Goal: Task Accomplishment & Management: Use online tool/utility

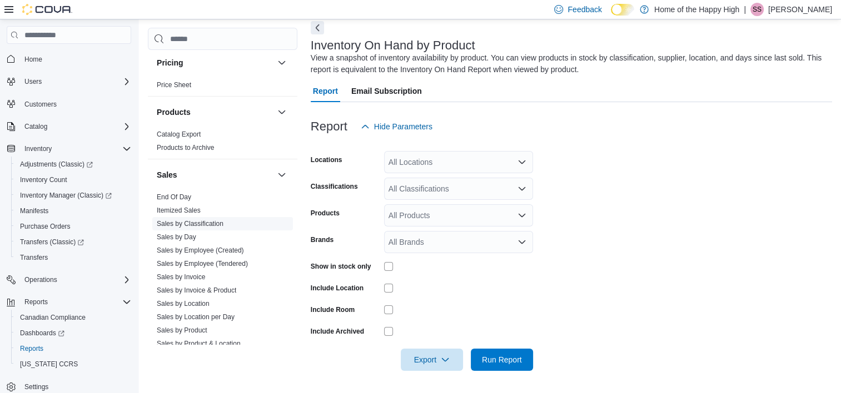
scroll to position [721, 0]
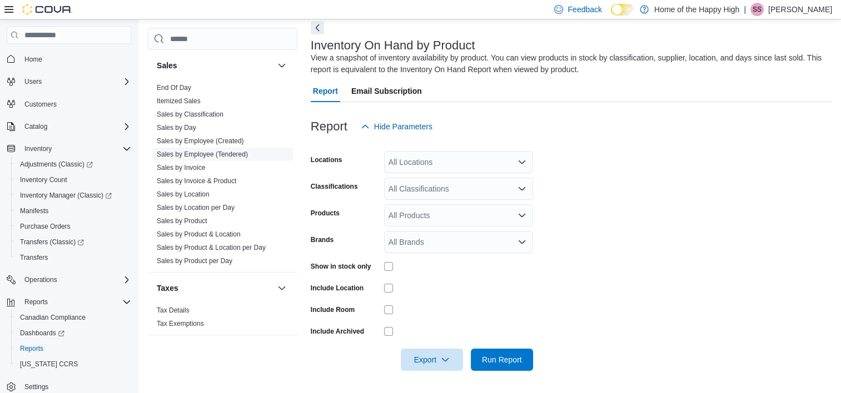
click at [209, 157] on span "Sales by Employee (Tendered)" at bounding box center [202, 154] width 91 height 9
click at [212, 153] on link "Sales by Employee (Tendered)" at bounding box center [202, 155] width 91 height 8
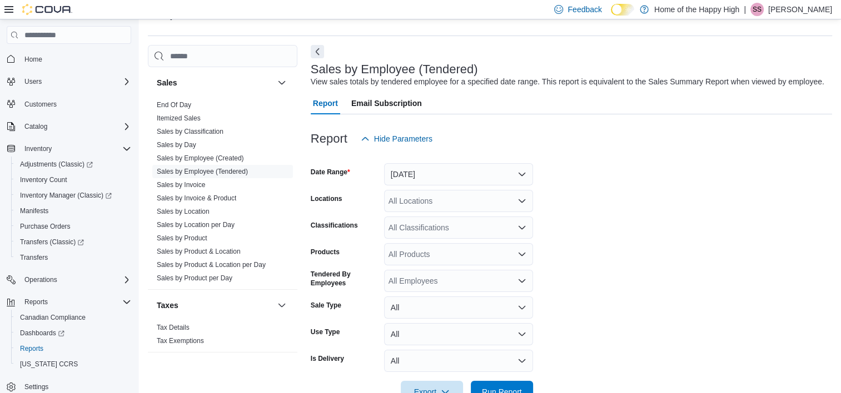
scroll to position [26, 0]
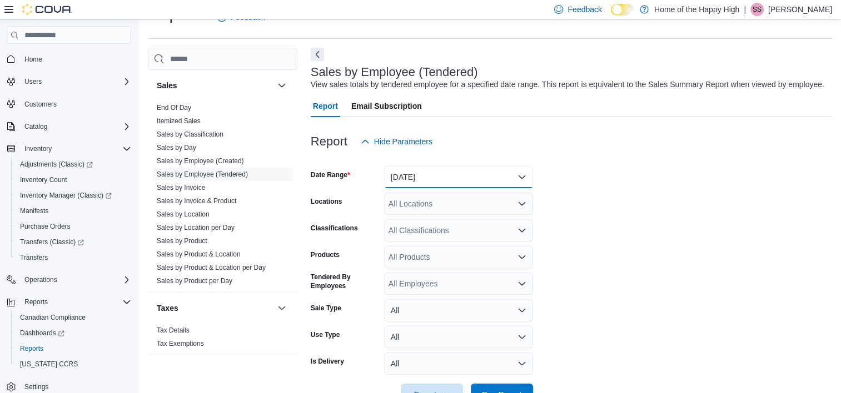
click at [443, 184] on button "[DATE]" at bounding box center [458, 177] width 149 height 22
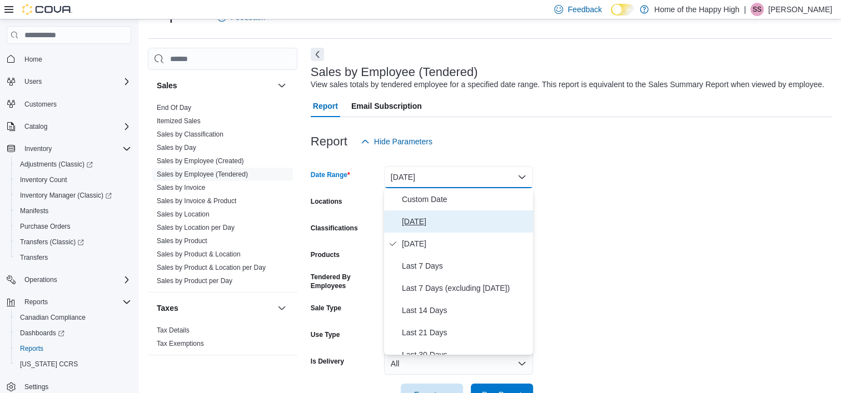
click at [413, 218] on span "[DATE]" at bounding box center [465, 221] width 127 height 13
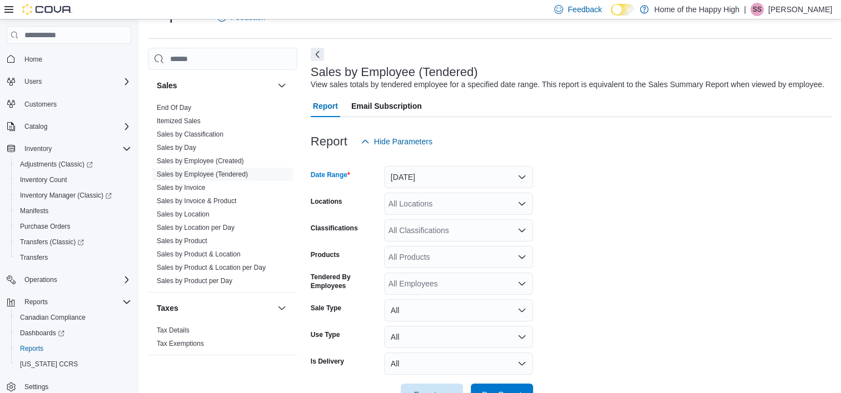
click at [406, 197] on div "All Locations" at bounding box center [458, 204] width 149 height 22
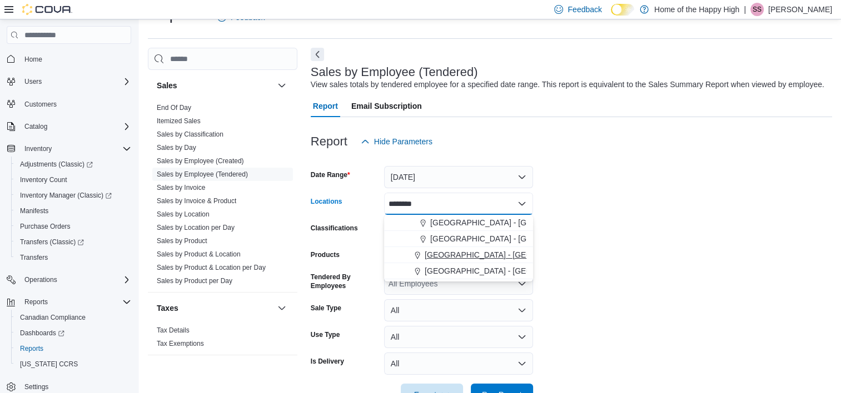
type input "********"
click at [452, 258] on span "[GEOGRAPHIC_DATA] - [GEOGRAPHIC_DATA] - [GEOGRAPHIC_DATA]" at bounding box center [552, 254] width 257 height 11
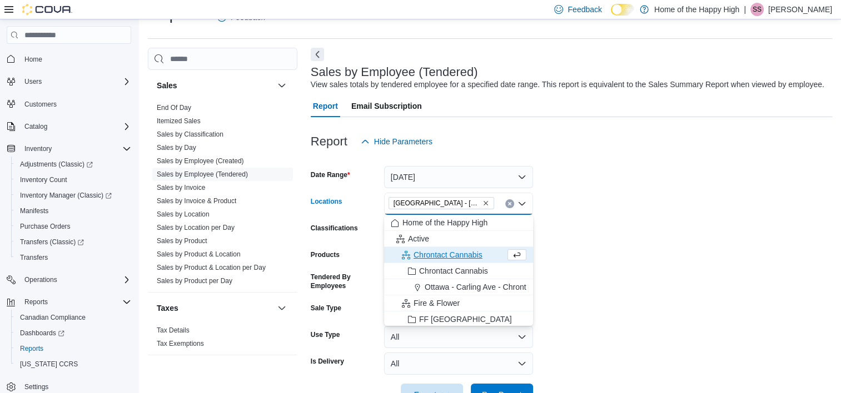
click at [619, 251] on form "Date Range [DATE] Locations [GEOGRAPHIC_DATA] - [GEOGRAPHIC_DATA] - [GEOGRAPHIC…" at bounding box center [571, 279] width 521 height 253
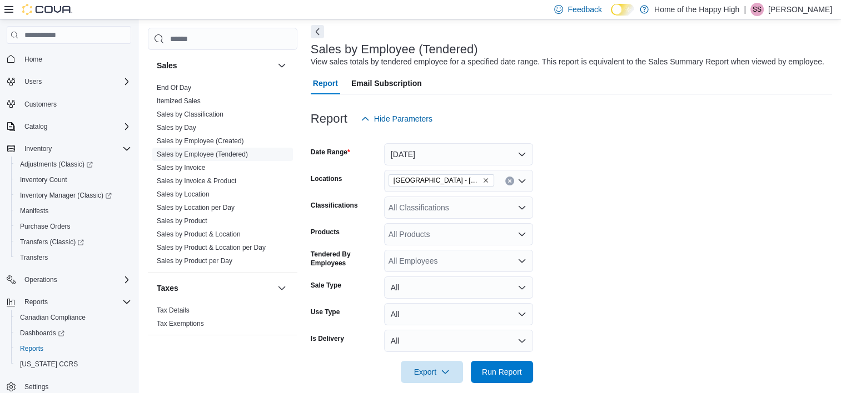
scroll to position [61, 0]
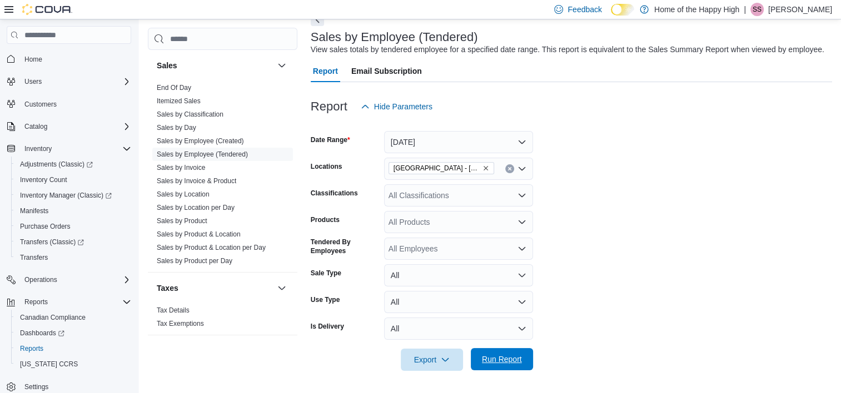
click at [508, 357] on span "Run Report" at bounding box center [502, 359] width 40 height 11
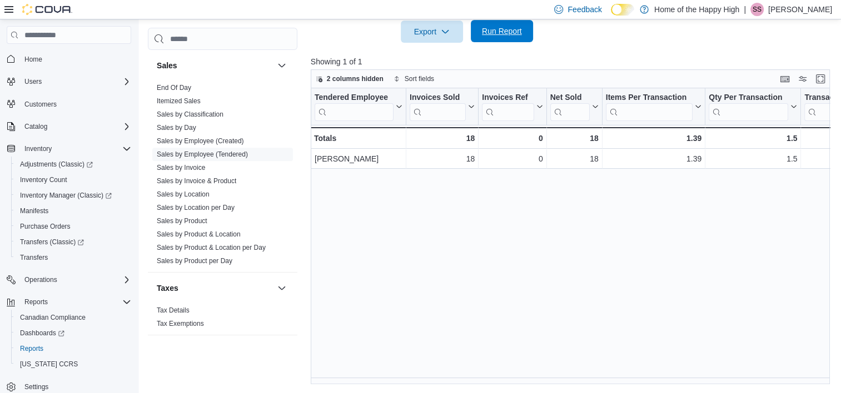
click at [499, 35] on span "Run Report" at bounding box center [502, 31] width 40 height 11
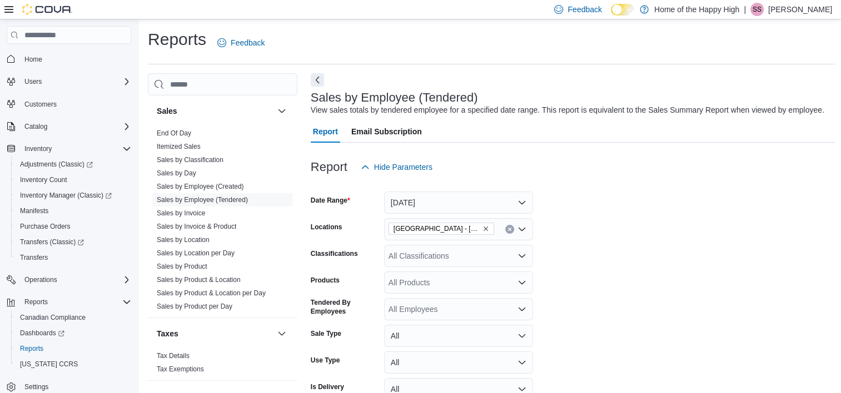
click at [808, 9] on p "[PERSON_NAME]" at bounding box center [800, 9] width 64 height 13
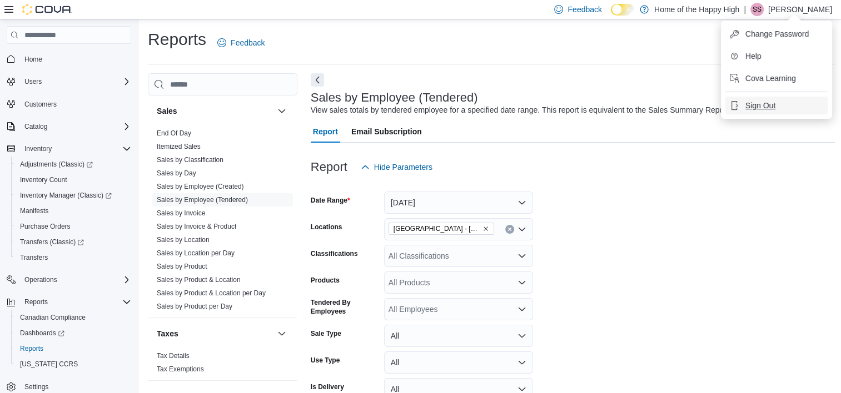
click at [764, 107] on span "Sign Out" at bounding box center [760, 105] width 30 height 11
